Goal: Task Accomplishment & Management: Use online tool/utility

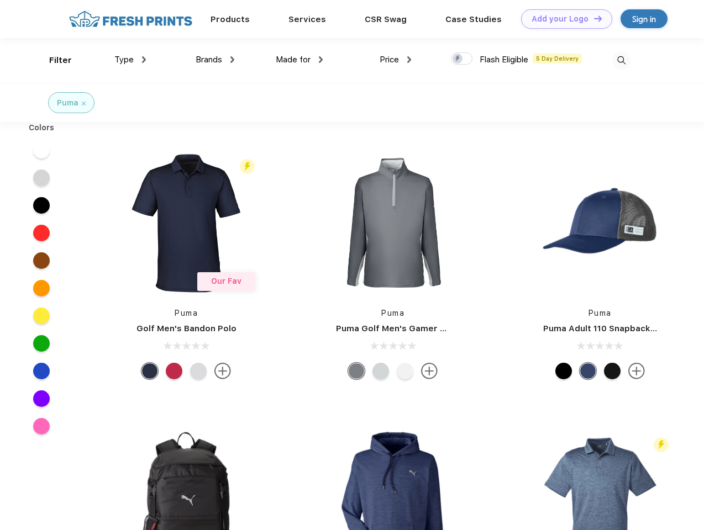
click at [562, 19] on link "Add your Logo Design Tool" at bounding box center [566, 18] width 91 height 19
click at [0, 0] on div "Design Tool" at bounding box center [0, 0] width 0 height 0
click at [593, 18] on link "Add your Logo Design Tool" at bounding box center [566, 18] width 91 height 19
click at [53, 60] on div "Filter" at bounding box center [60, 60] width 23 height 13
click at [130, 60] on span "Type" at bounding box center [123, 60] width 19 height 10
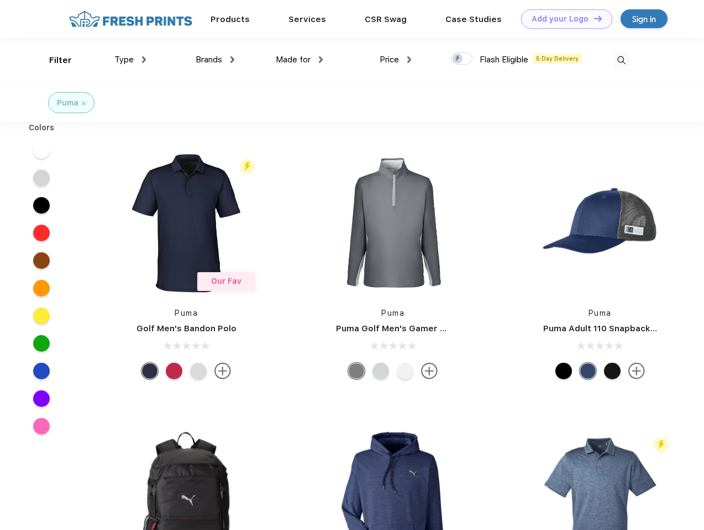
click at [215, 60] on span "Brands" at bounding box center [209, 60] width 27 height 10
click at [299, 60] on span "Made for" at bounding box center [293, 60] width 35 height 10
click at [396, 60] on span "Price" at bounding box center [389, 60] width 19 height 10
click at [462, 59] on div at bounding box center [462, 58] width 22 height 12
click at [458, 59] on input "checkbox" at bounding box center [454, 55] width 7 height 7
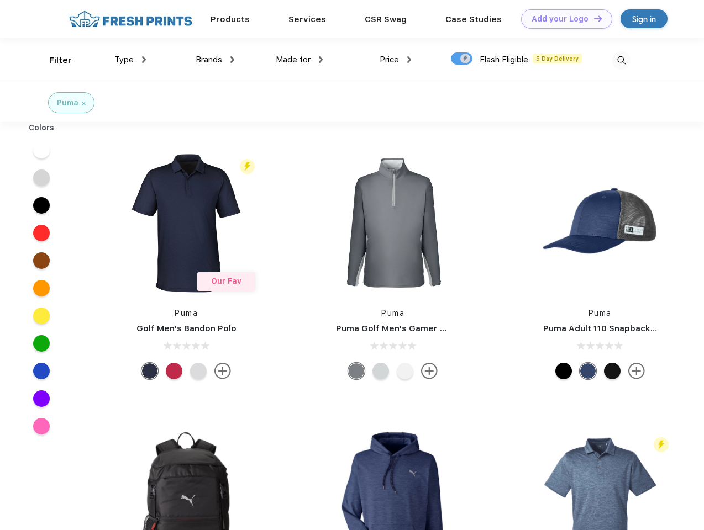
click at [621, 60] on img at bounding box center [621, 60] width 18 height 18
